Goal: Find specific page/section: Find specific page/section

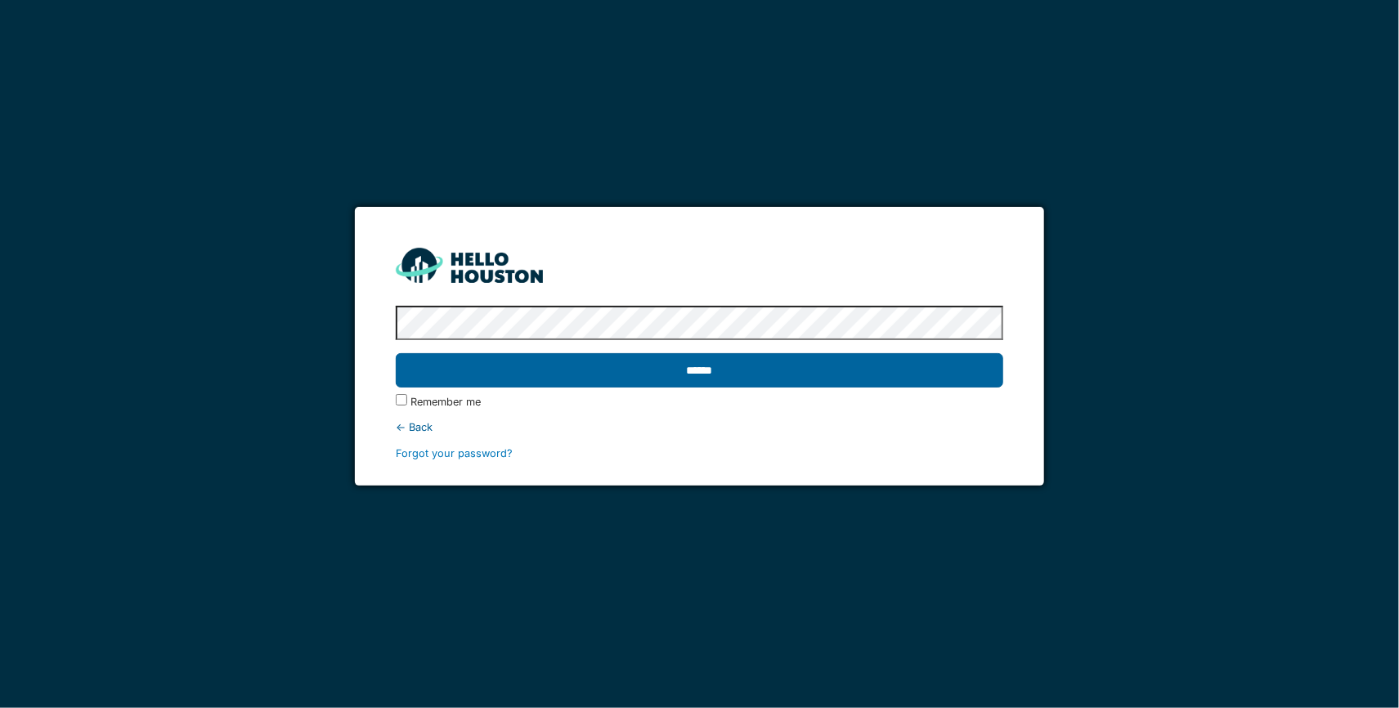
click at [958, 369] on input "******" at bounding box center [700, 370] width 608 height 34
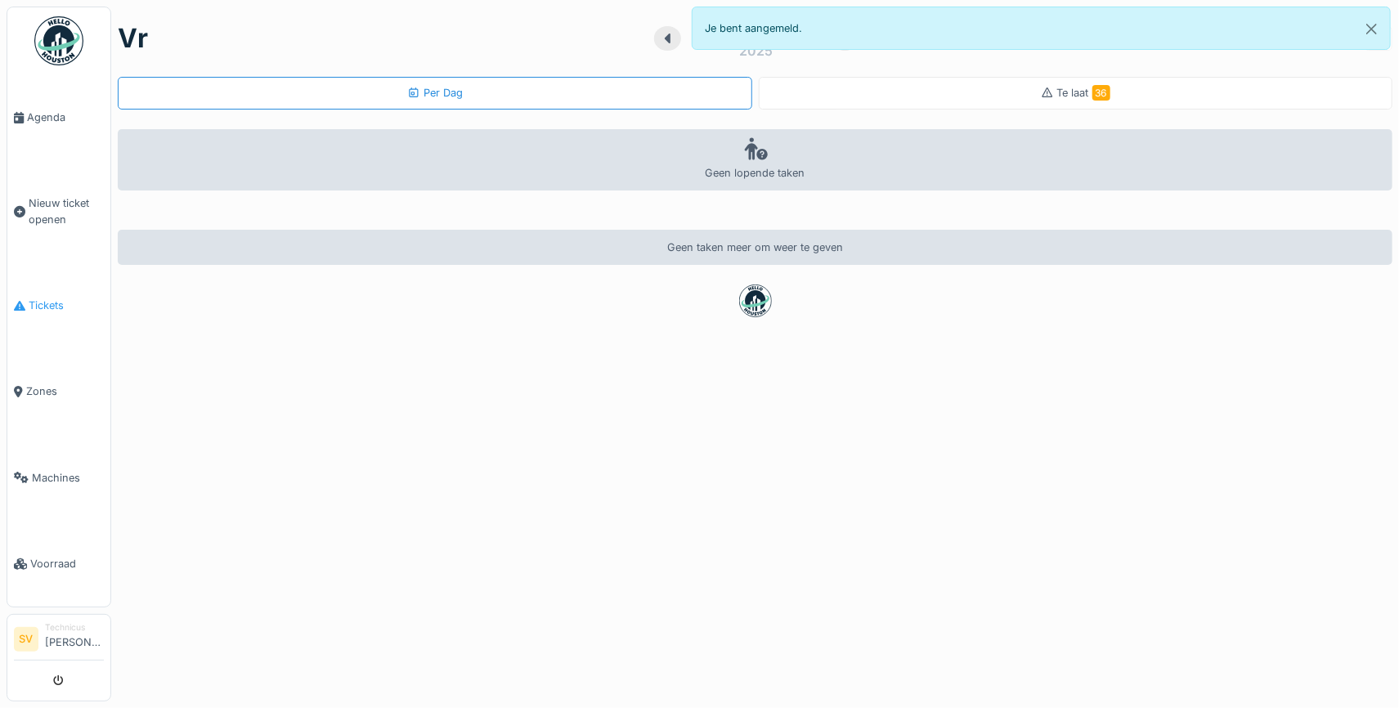
click at [65, 298] on span "Tickets" at bounding box center [66, 306] width 75 height 16
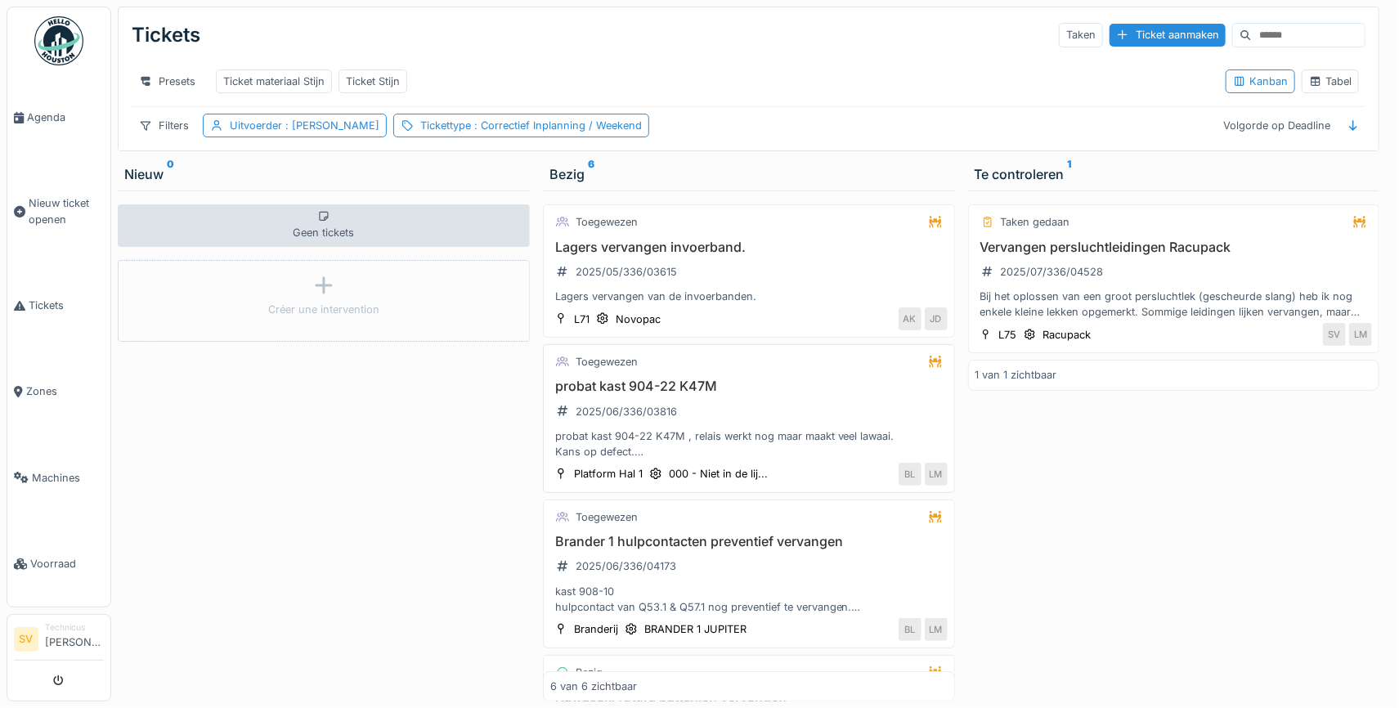
click at [760, 432] on div "probat kast 904-22 K47M , relais werkt nog maar maakt veel lawaai. Kans op defe…" at bounding box center [748, 443] width 397 height 31
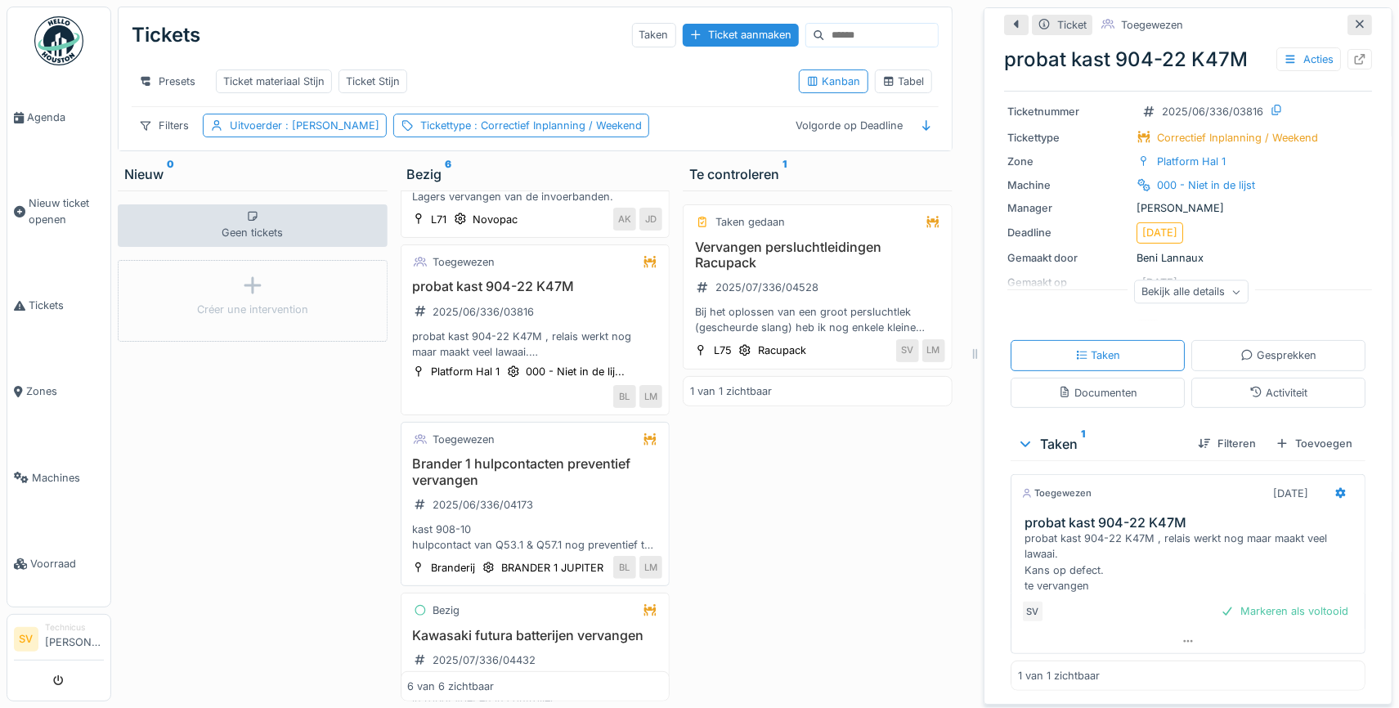
scroll to position [153, 0]
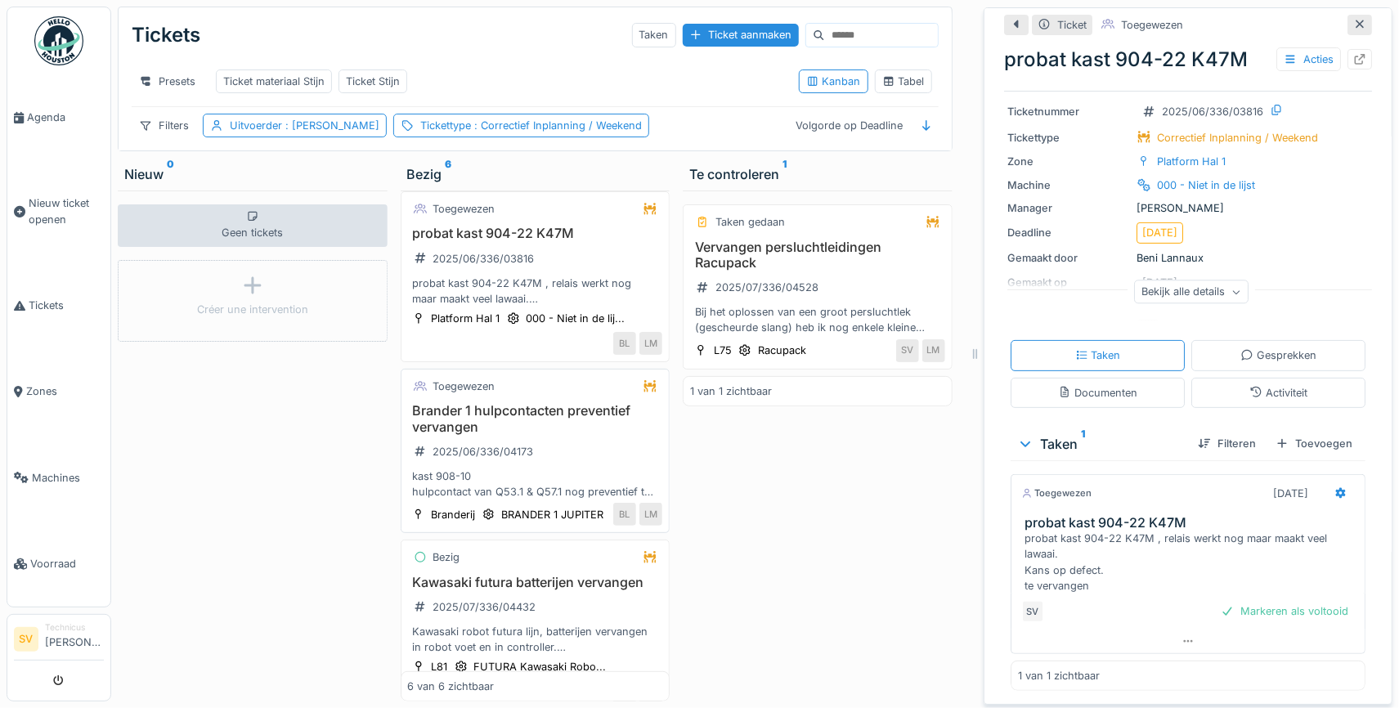
click at [508, 479] on div "kast 908-10 hulpcontact van Q53.1 & Q57.1 nog preventief te vervangen. oude sle…" at bounding box center [535, 484] width 255 height 31
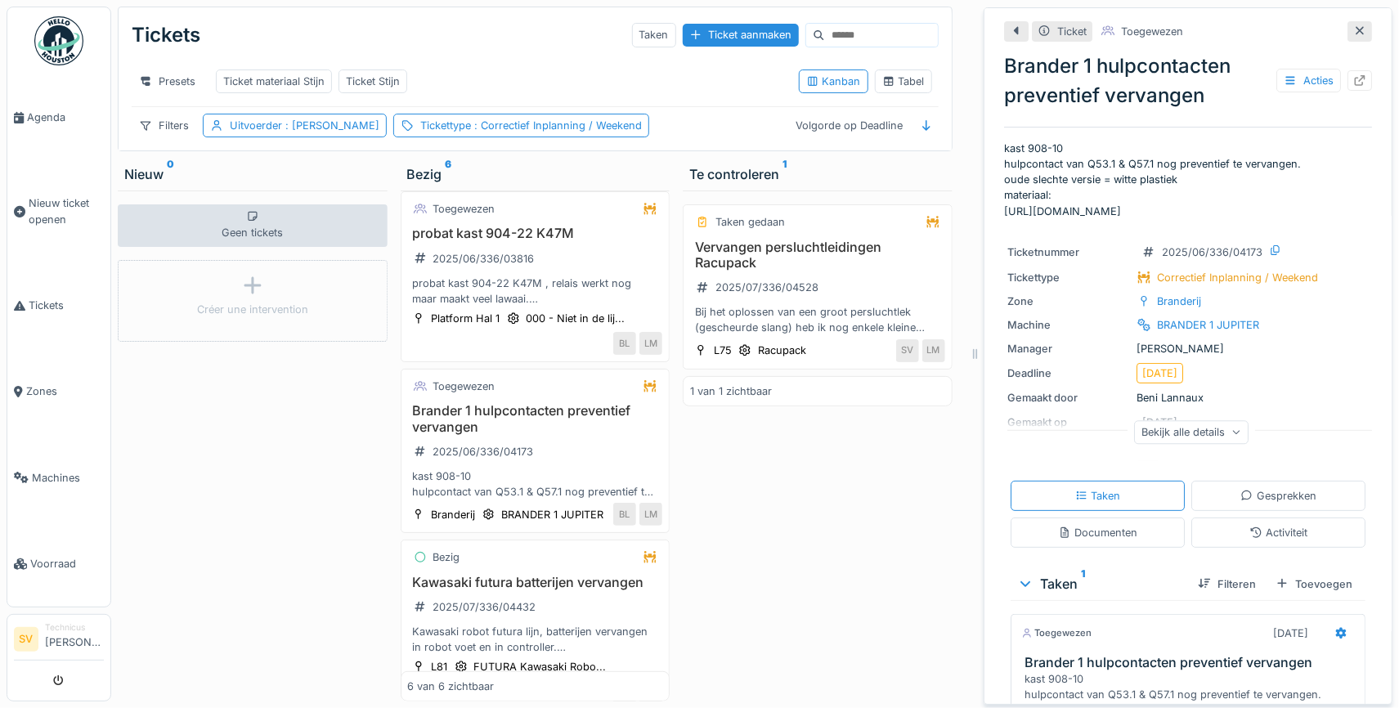
drag, startPoint x: 1004, startPoint y: 210, endPoint x: 1213, endPoint y: 213, distance: 208.5
click at [1221, 209] on p "kast 908-10 hulpcontact van Q53.1 & Q57.1 nog preventief te vervangen. oude sle…" at bounding box center [1188, 180] width 368 height 79
copy p "https://app.hellohouston.io/materials/57802"
